Goal: Navigation & Orientation: Find specific page/section

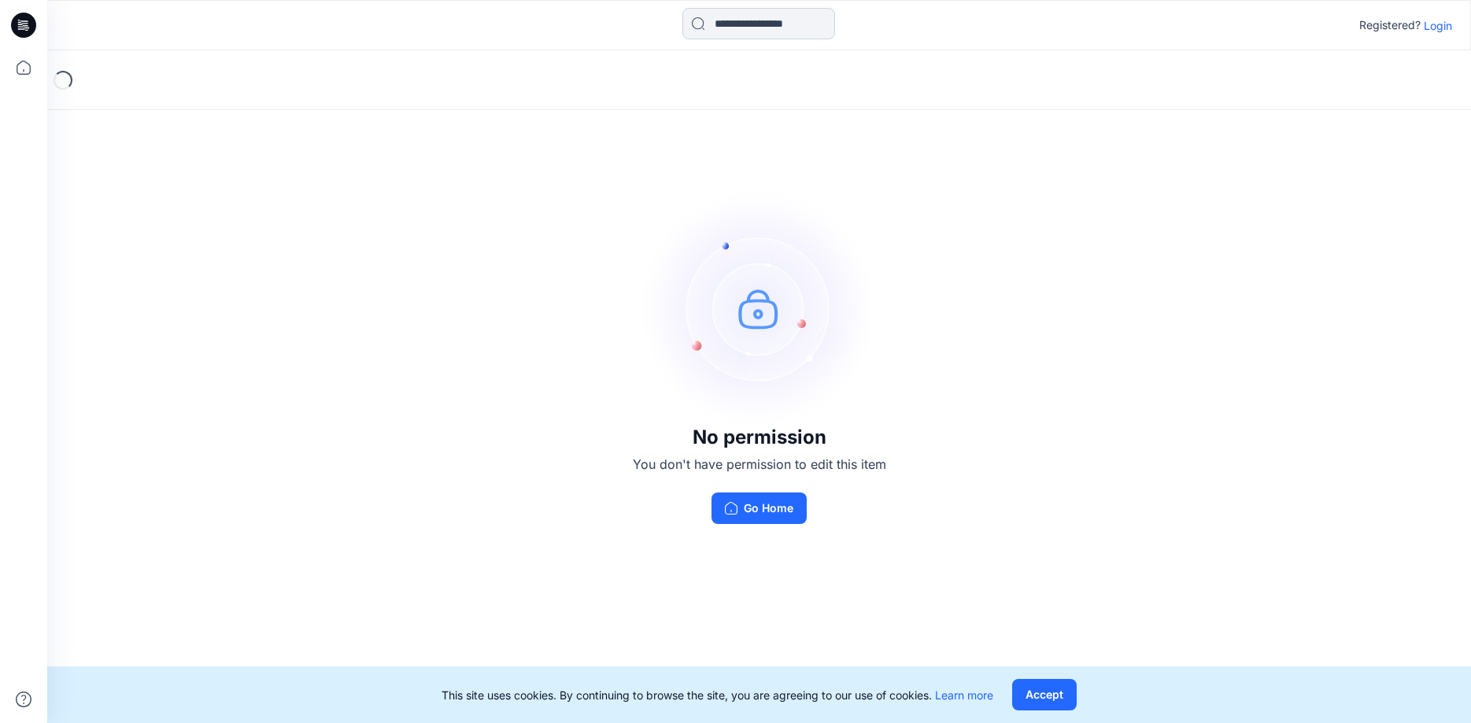
click at [729, 16] on input at bounding box center [758, 23] width 153 height 31
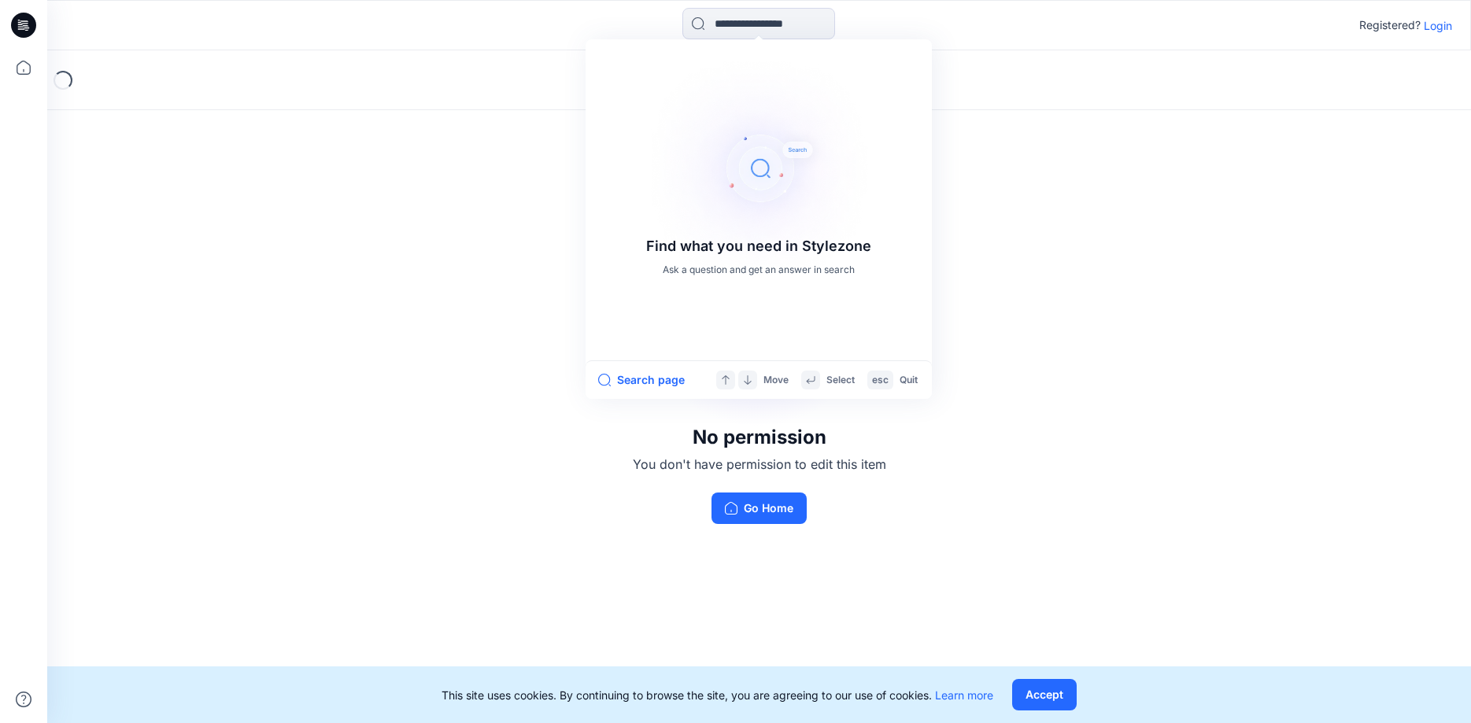
click at [298, 275] on div "No permission You don't have permission to edit this item Go Home" at bounding box center [759, 356] width 1424 height 613
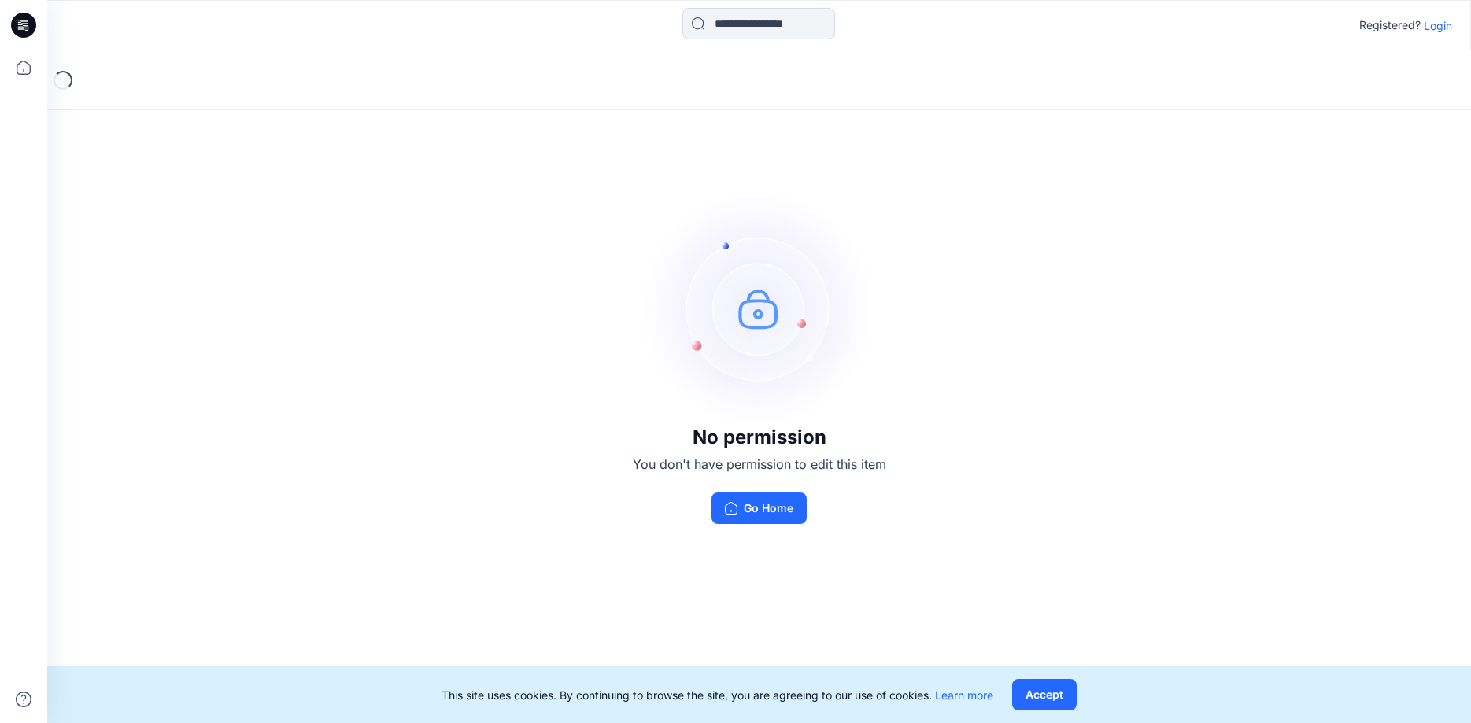
click at [1439, 25] on p "Login" at bounding box center [1438, 25] width 28 height 17
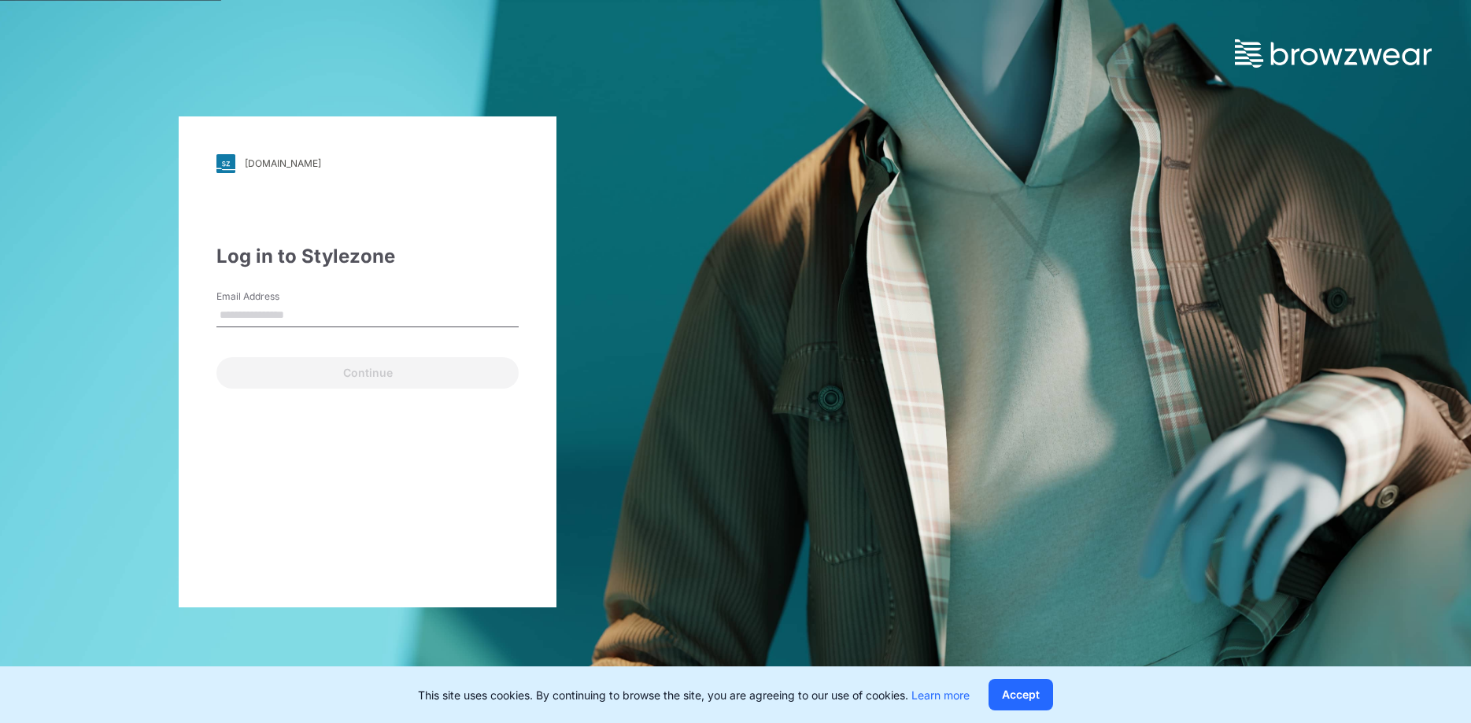
click at [271, 312] on input "Email Address" at bounding box center [367, 316] width 302 height 24
type input "**********"
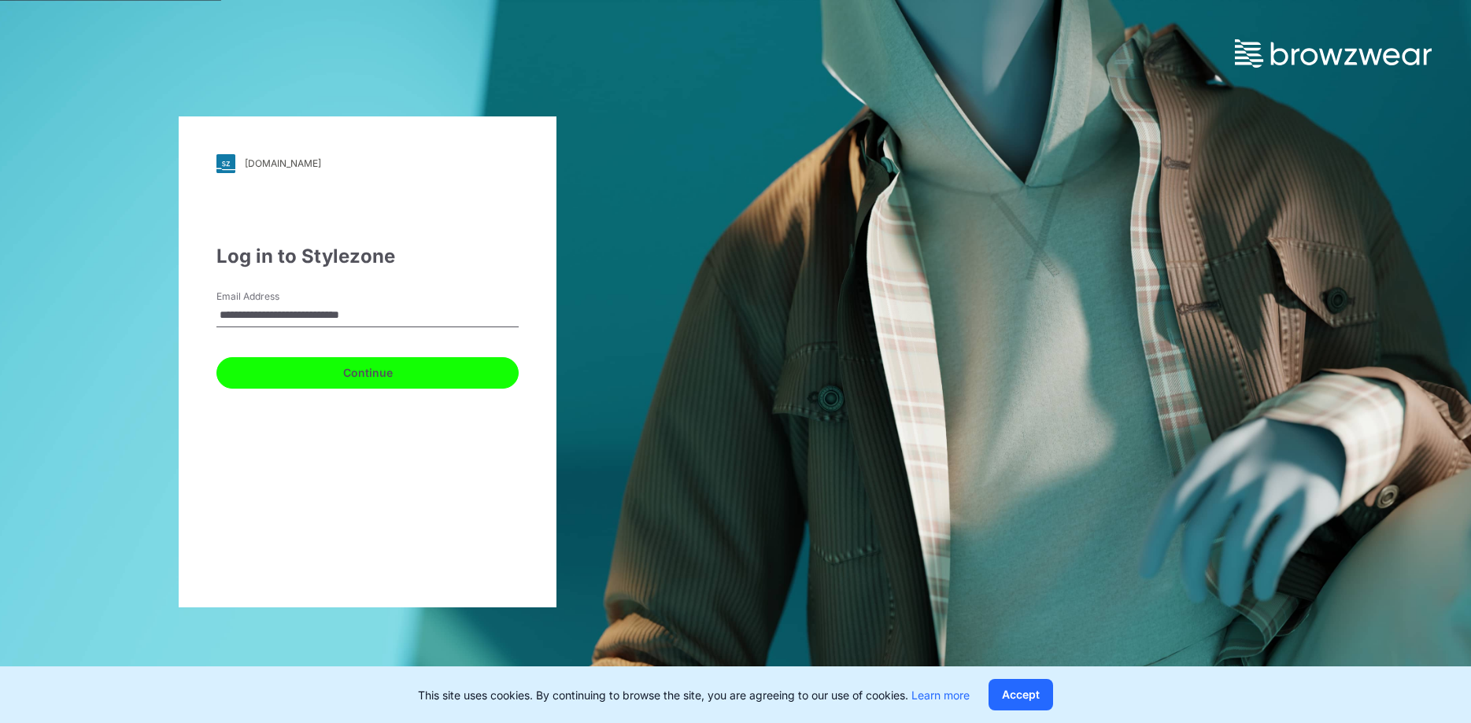
click at [375, 369] on button "Continue" at bounding box center [367, 372] width 302 height 31
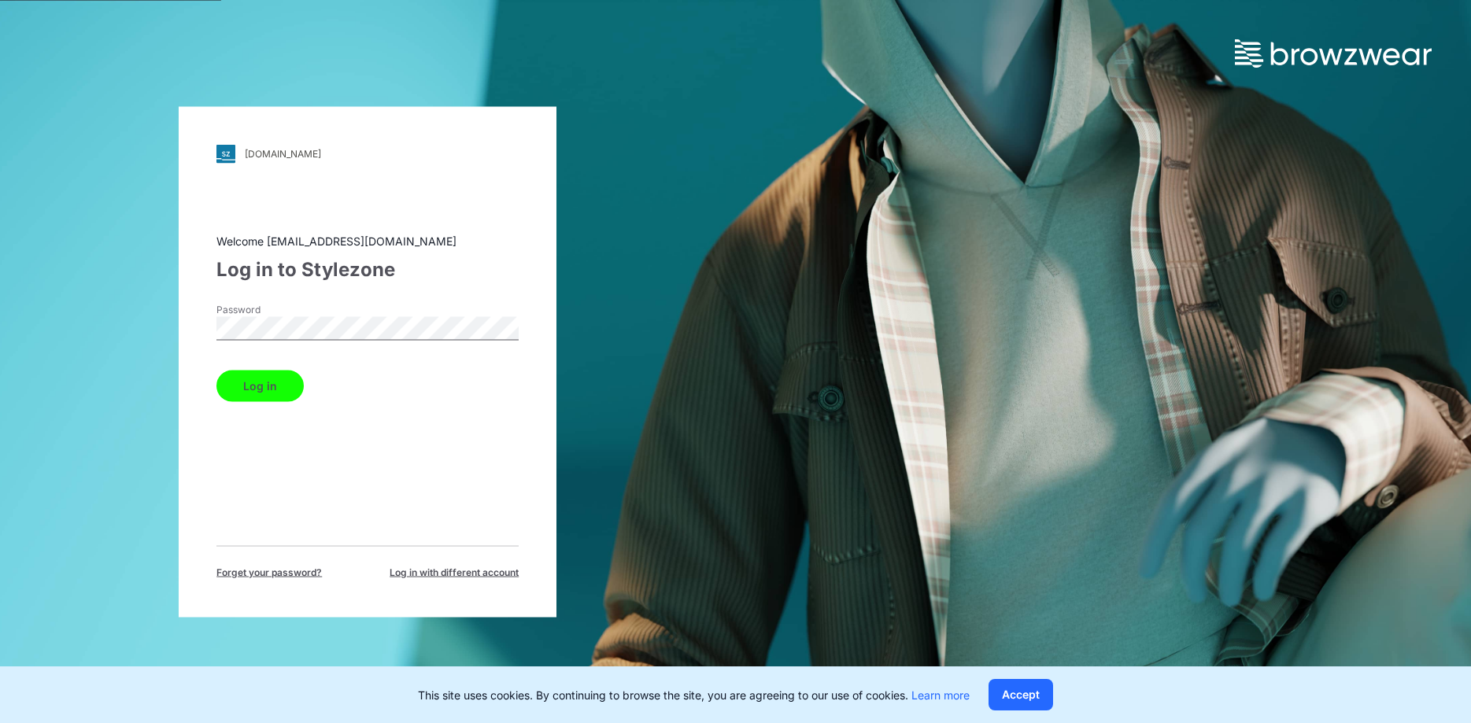
click at [256, 383] on button "Log in" at bounding box center [259, 385] width 87 height 31
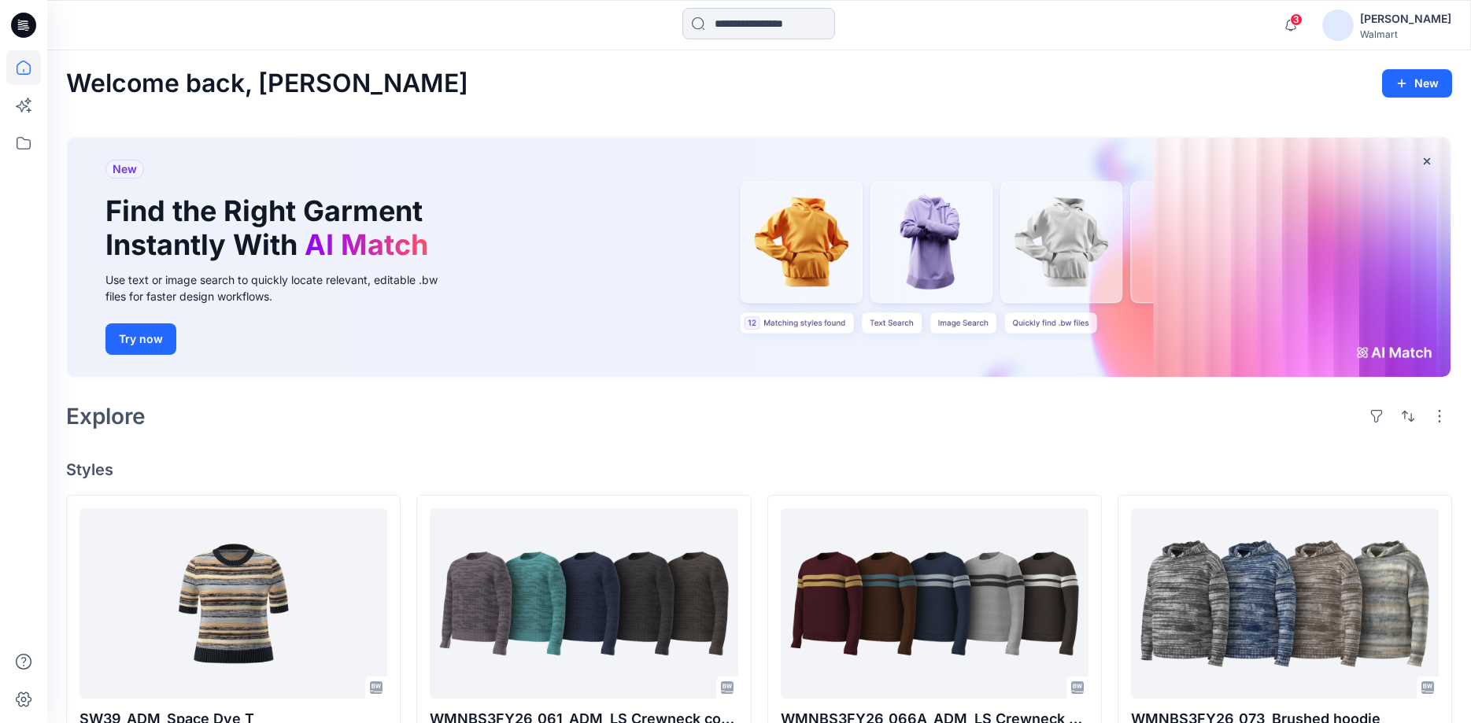
click at [720, 18] on input at bounding box center [758, 23] width 153 height 31
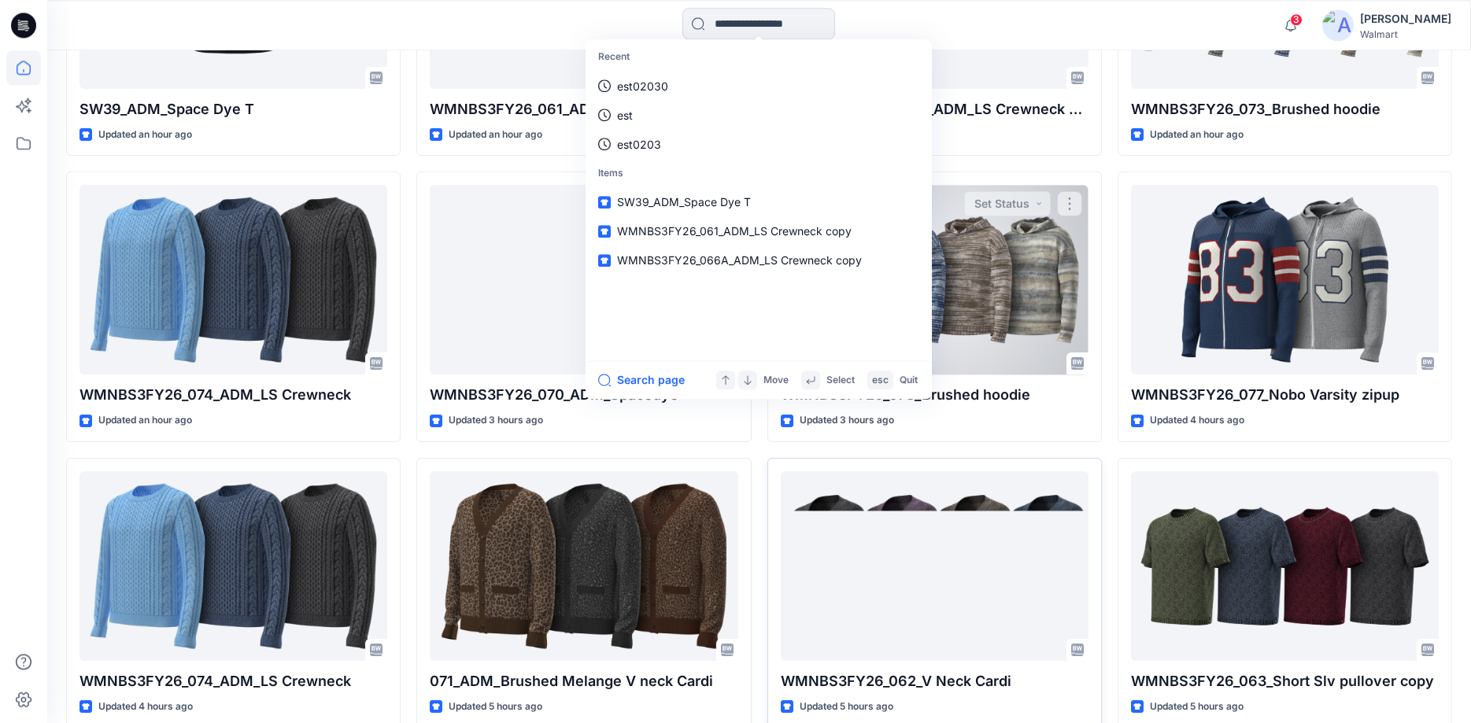
scroll to position [642, 0]
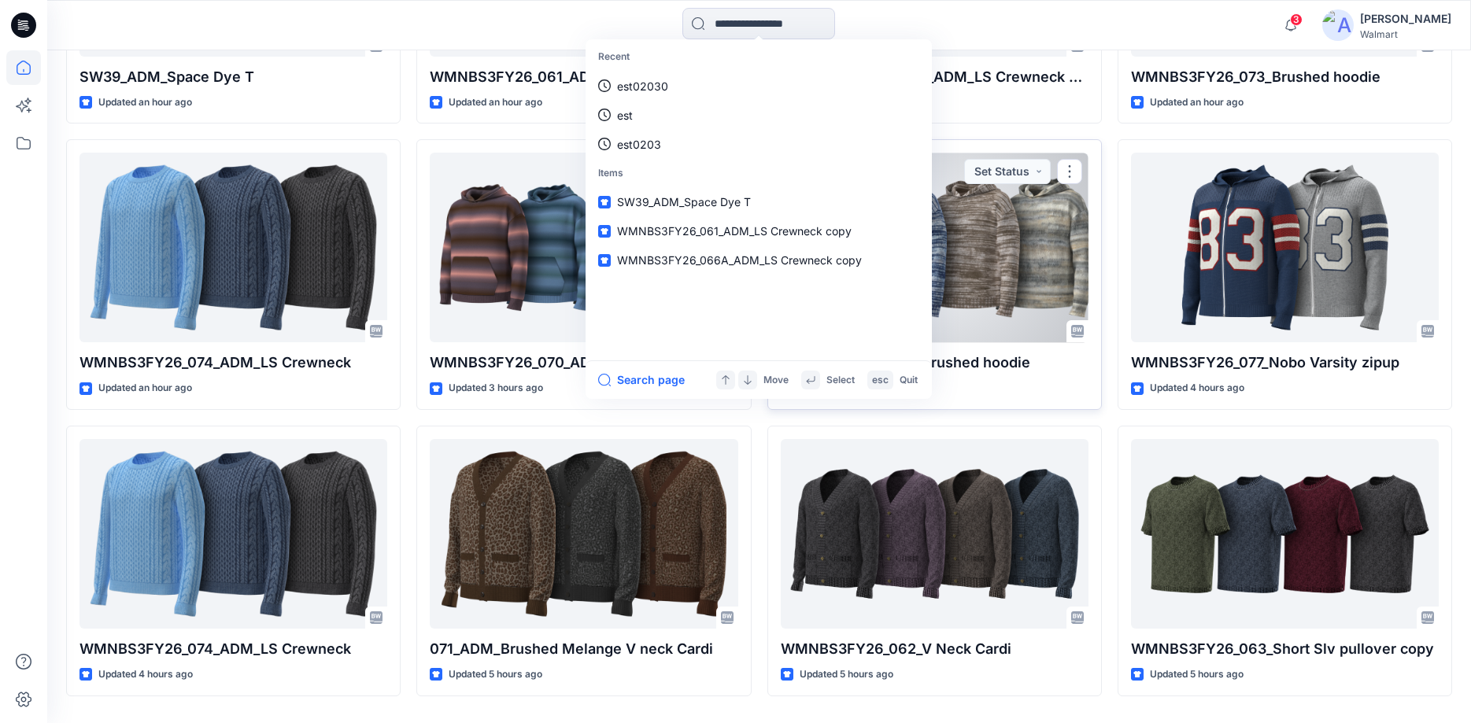
click at [1056, 382] on div "Updated 3 hours ago" at bounding box center [935, 388] width 308 height 17
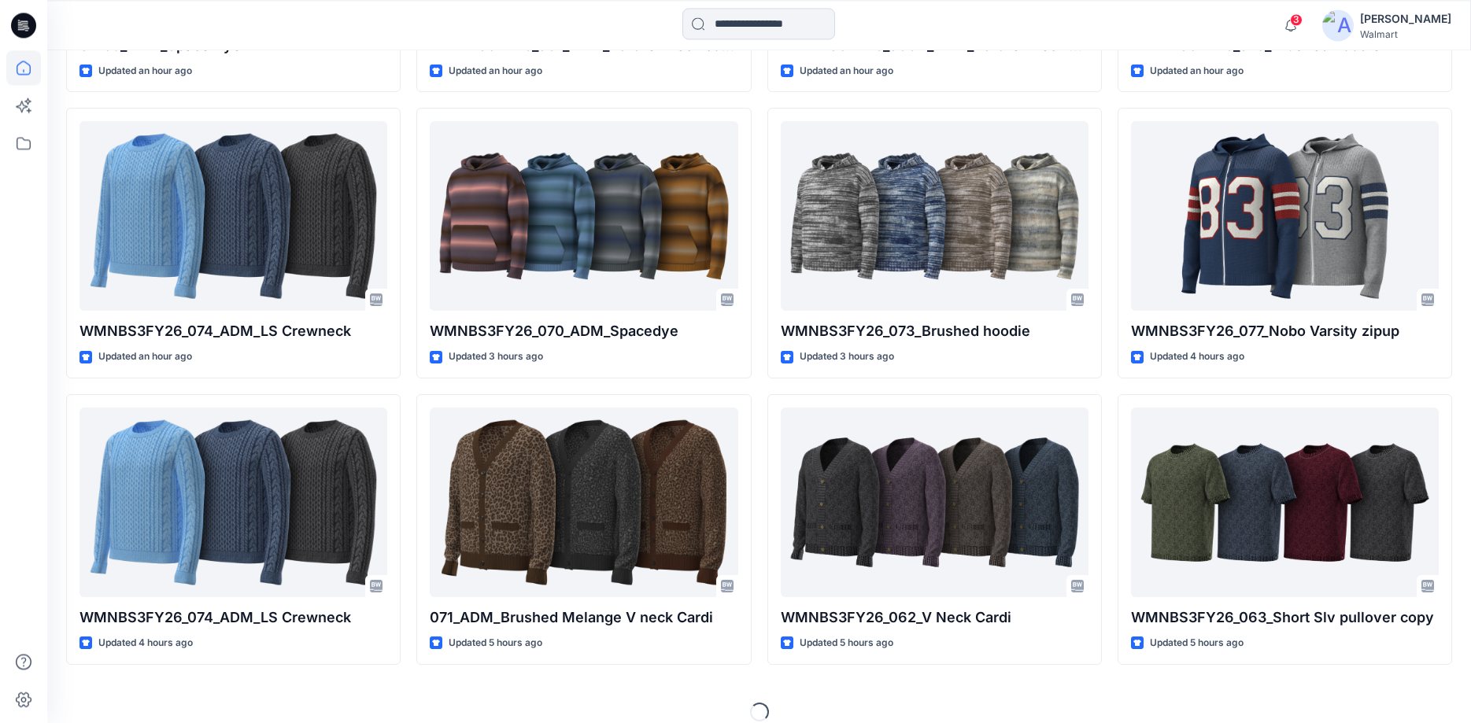
scroll to position [691, 0]
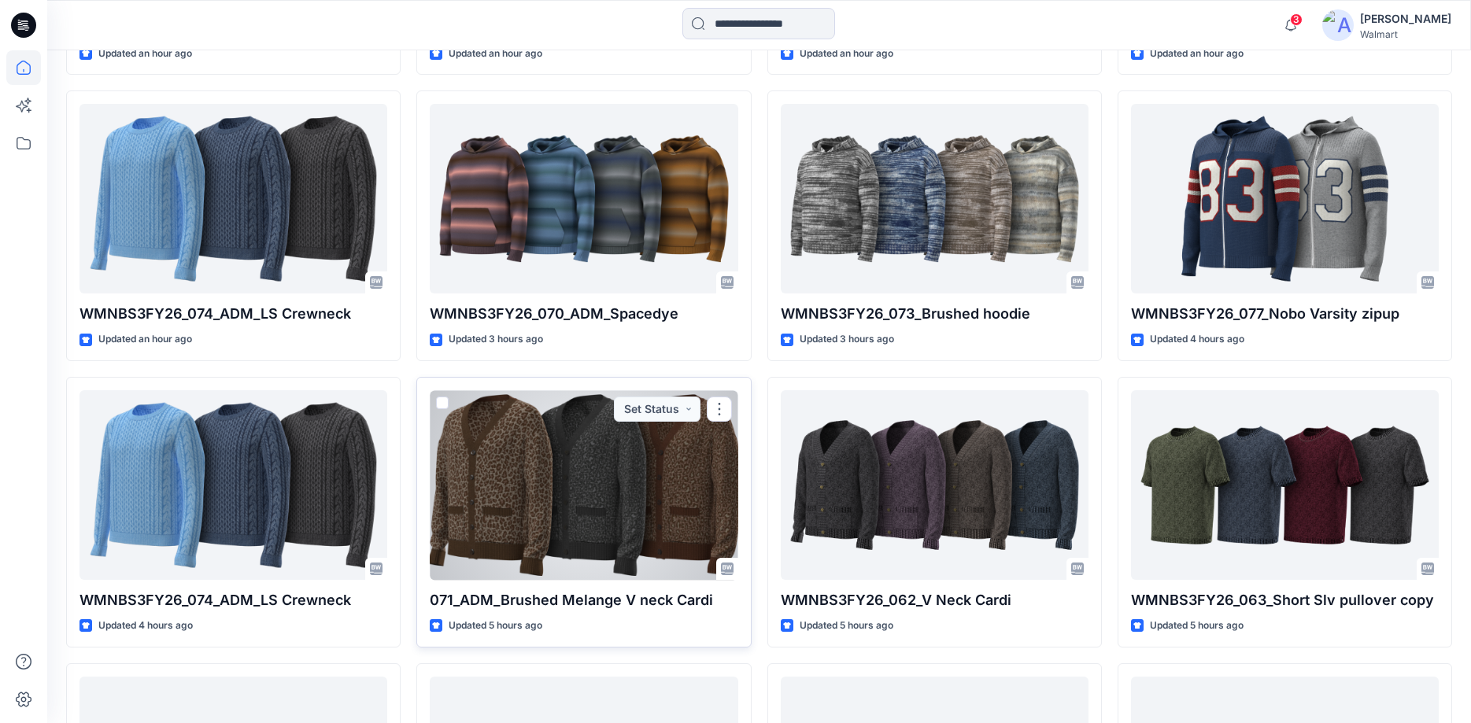
click at [575, 460] on div at bounding box center [584, 485] width 308 height 190
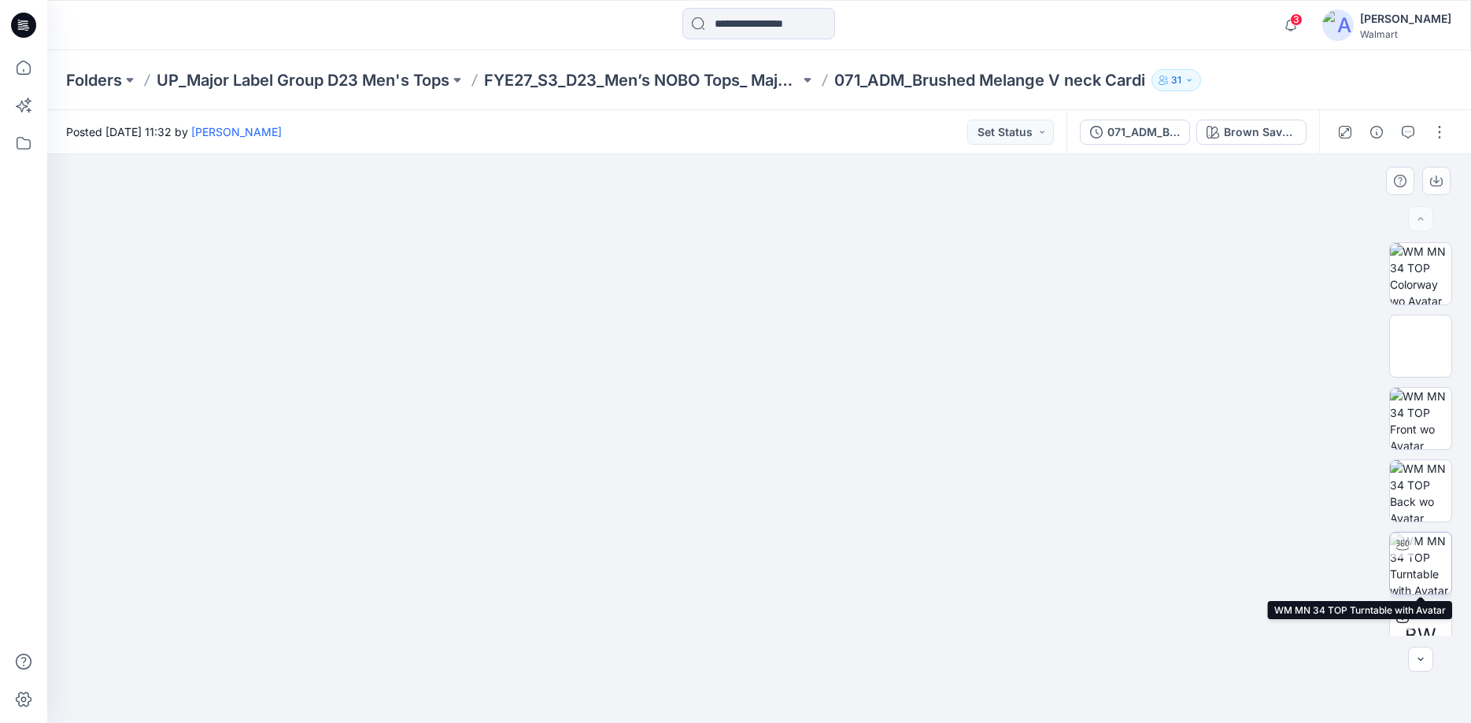
click at [1415, 561] on img at bounding box center [1420, 563] width 61 height 61
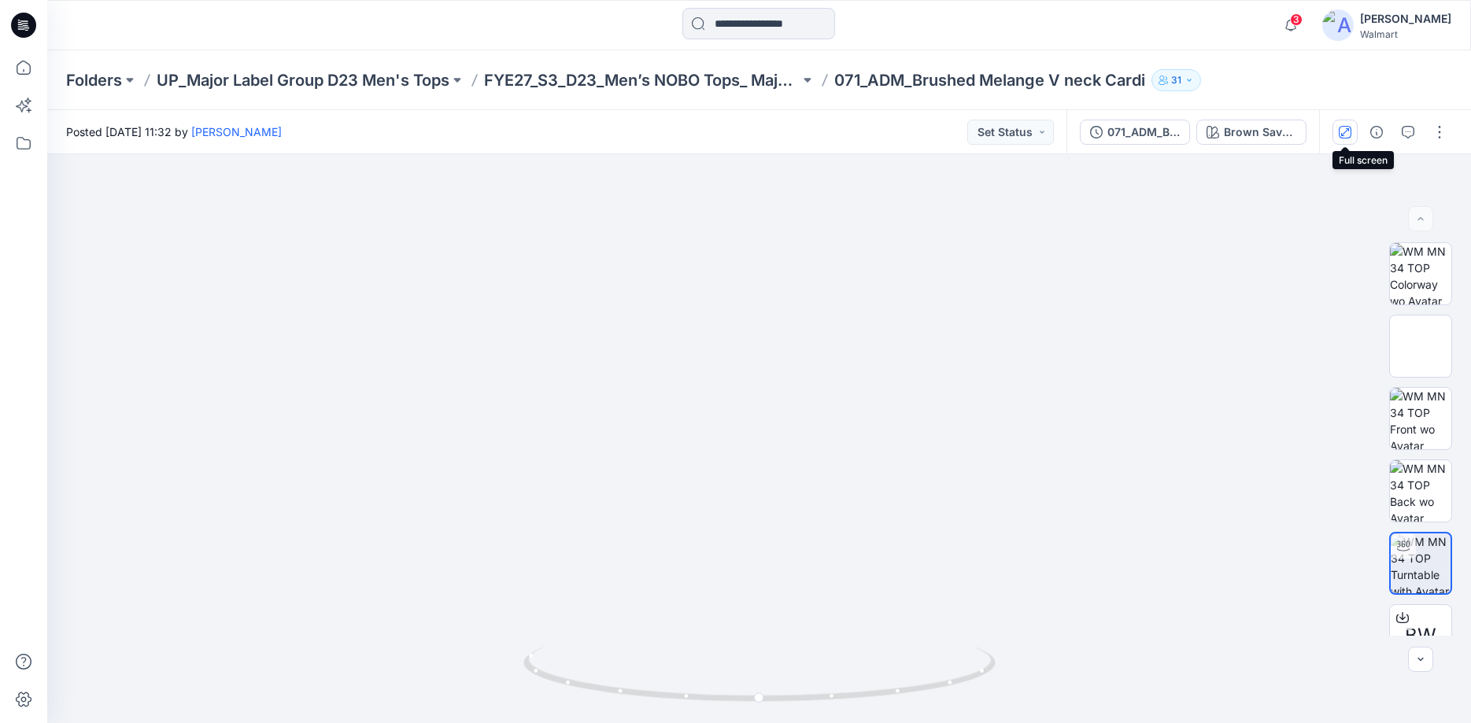
click at [1345, 130] on icon "button" at bounding box center [1345, 132] width 13 height 13
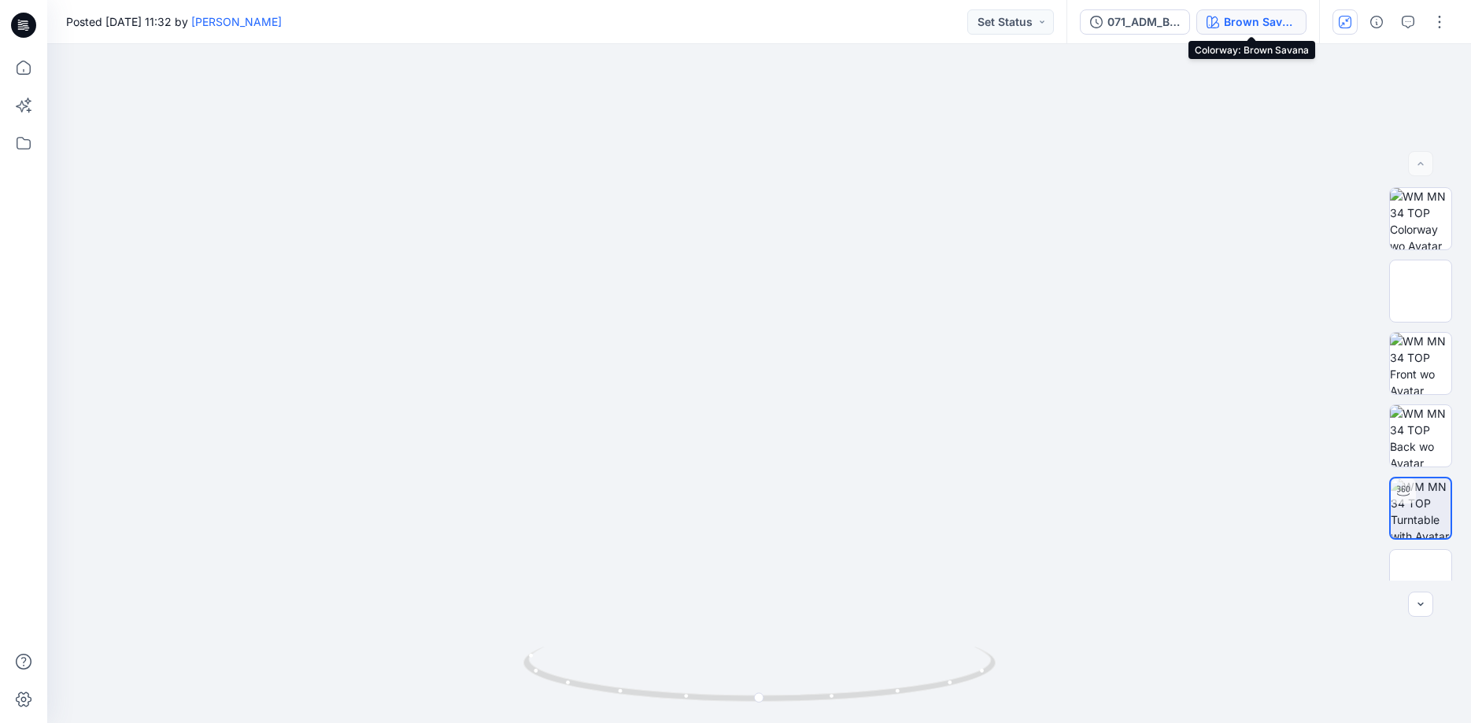
click at [1255, 27] on div "Brown Savana" at bounding box center [1260, 21] width 72 height 17
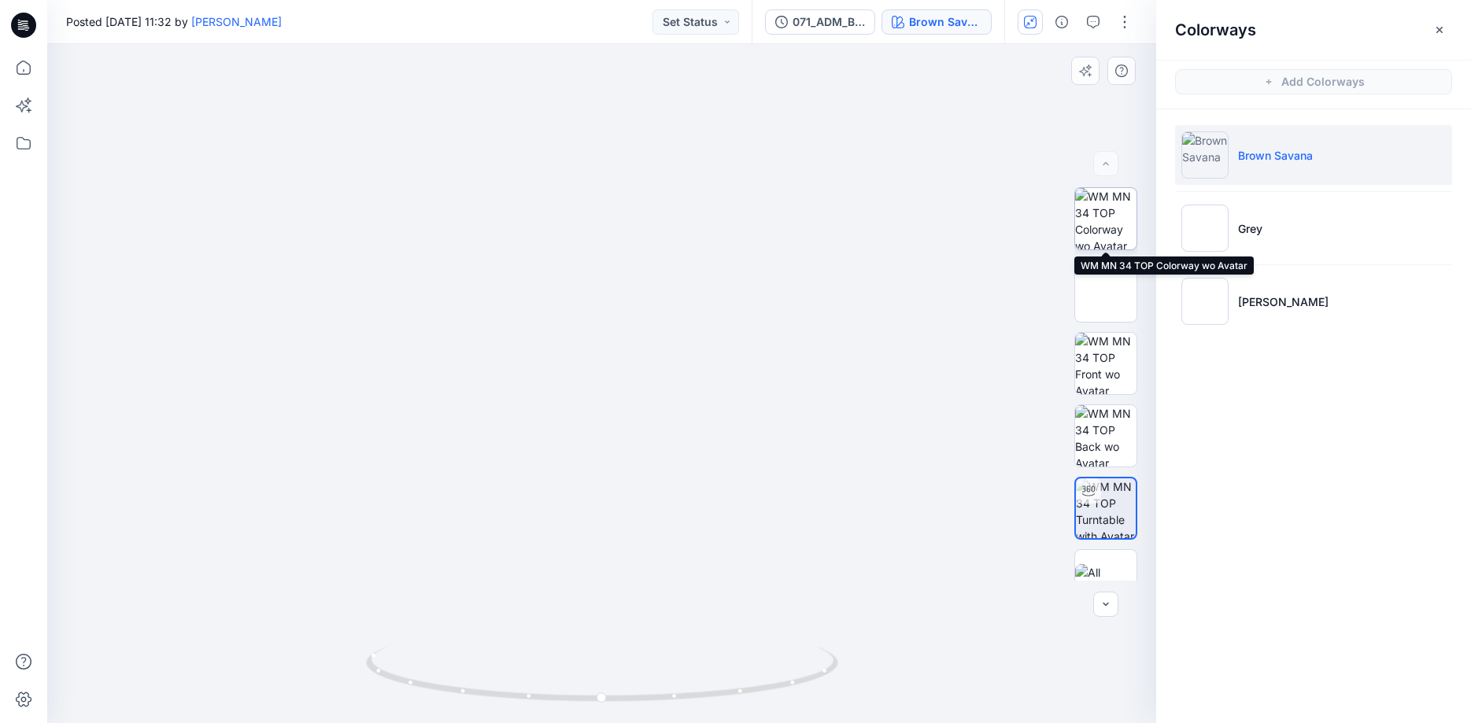
click at [1102, 223] on img at bounding box center [1105, 218] width 61 height 61
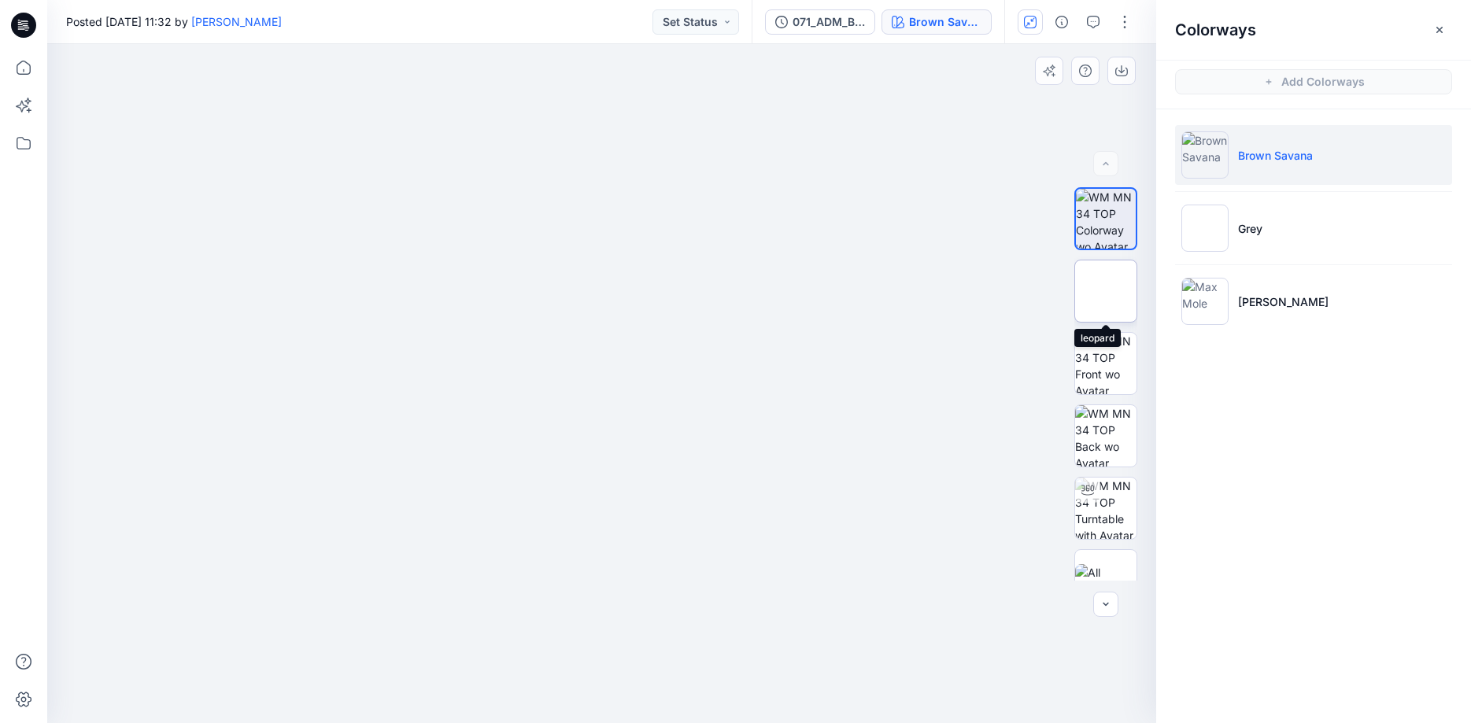
click at [1106, 291] on img at bounding box center [1106, 291] width 0 height 0
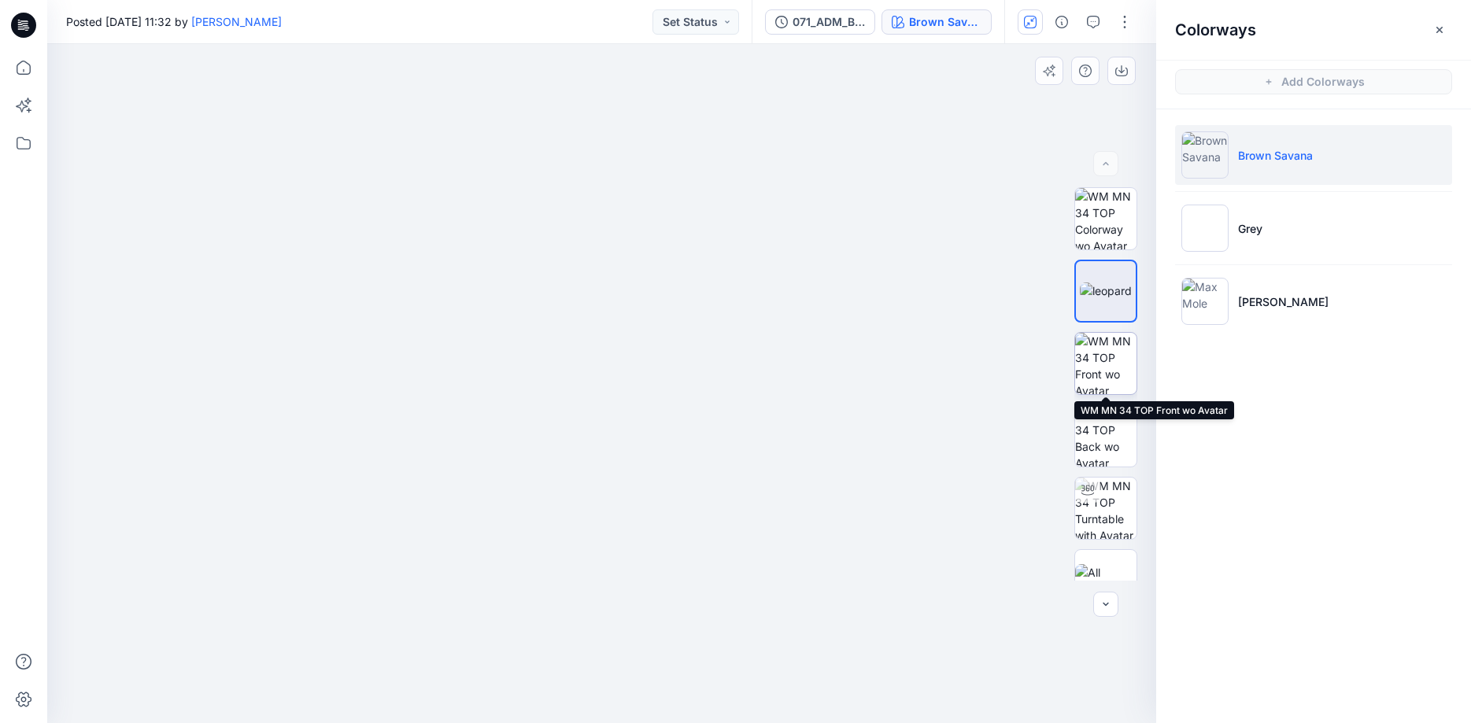
click at [1107, 370] on img at bounding box center [1105, 363] width 61 height 61
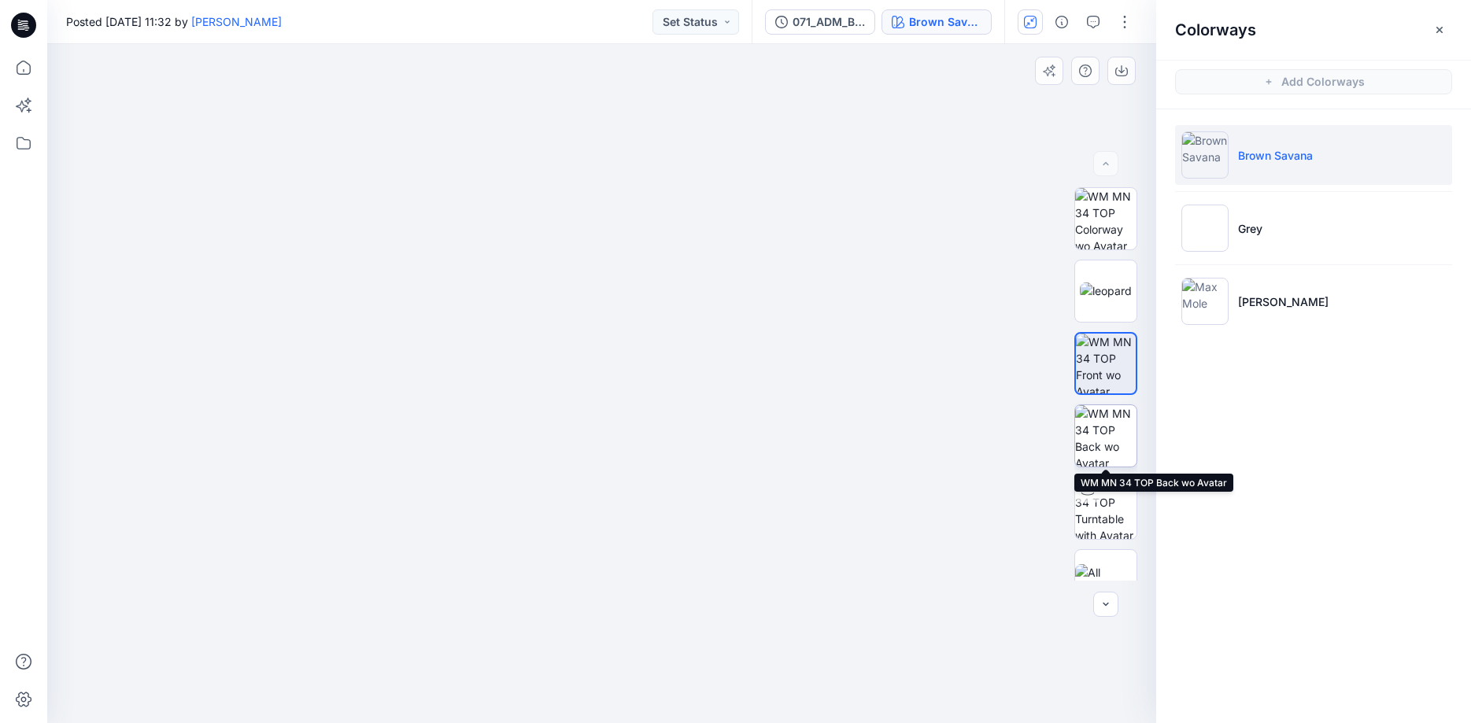
click at [1105, 433] on img at bounding box center [1105, 435] width 61 height 61
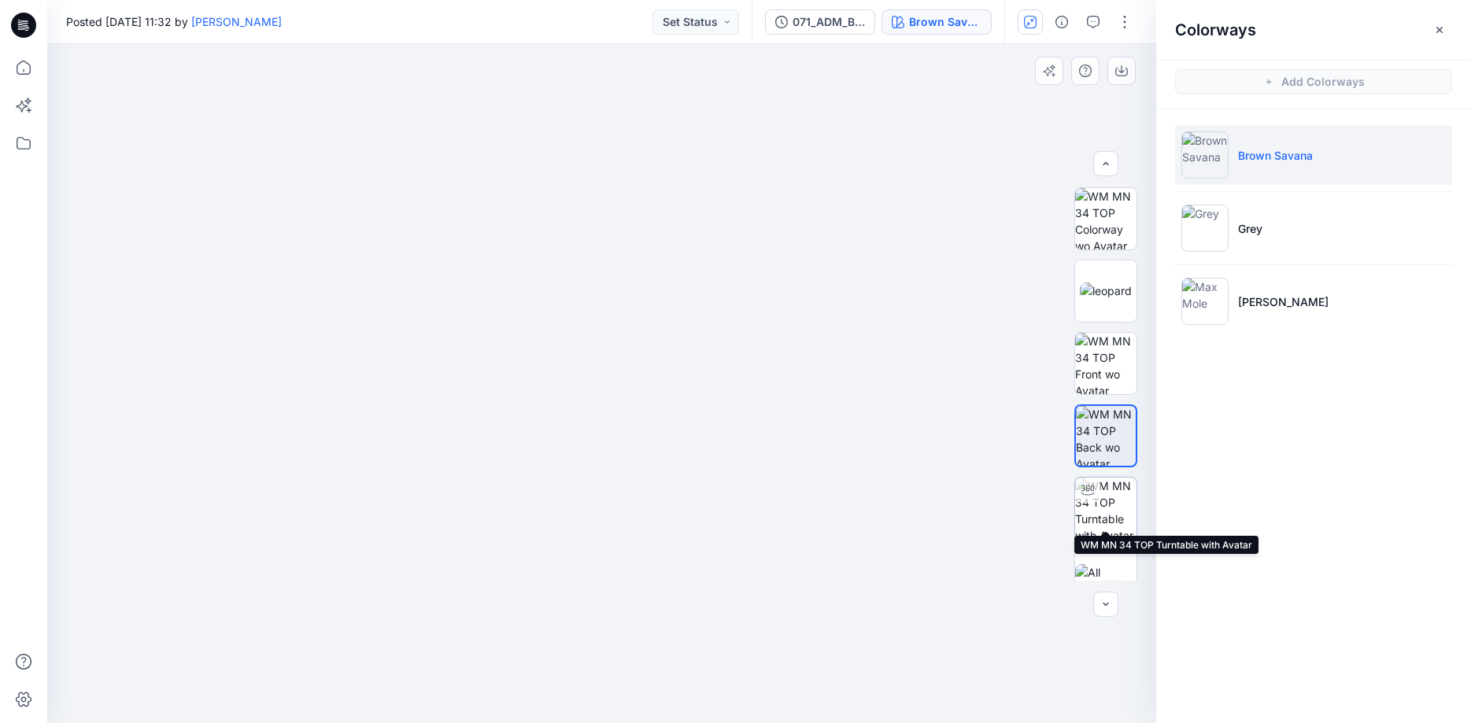
scroll to position [31, 0]
